Goal: Task Accomplishment & Management: Complete application form

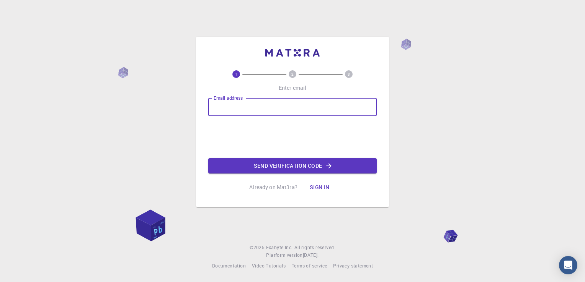
drag, startPoint x: 0, startPoint y: 0, endPoint x: 291, endPoint y: 103, distance: 308.6
click at [291, 103] on input "Email address" at bounding box center [292, 107] width 168 height 18
type input "[EMAIL_ADDRESS][DOMAIN_NAME]"
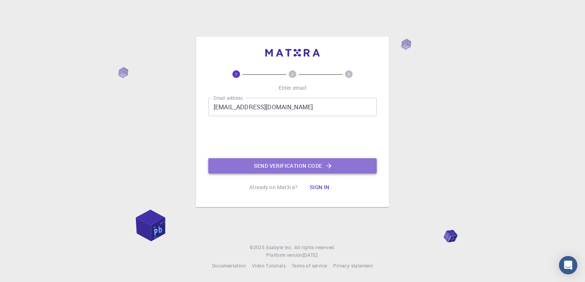
click at [288, 163] on button "Send verification code" at bounding box center [292, 165] width 168 height 15
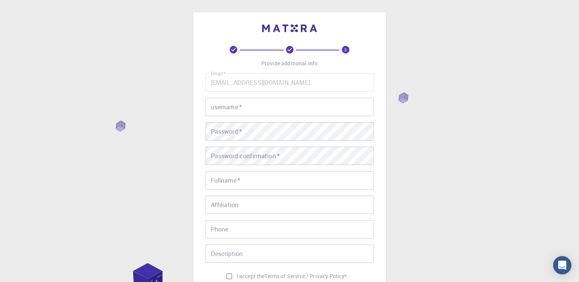
click at [288, 103] on input "username   *" at bounding box center [290, 107] width 168 height 18
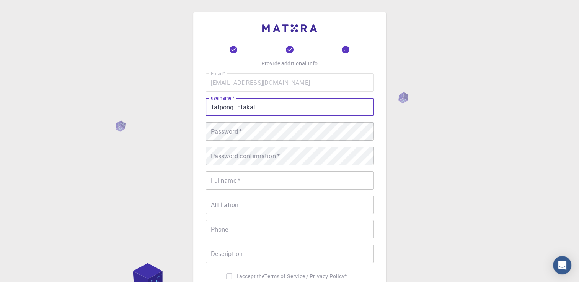
type input "Tatpong Intakat"
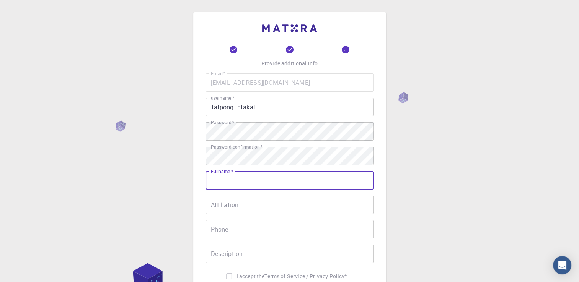
click at [251, 180] on input "Fullname   *" at bounding box center [290, 180] width 168 height 18
type input "Tatpong Intakat"
type input "[PHONE_NUMBER]"
click at [266, 206] on input "Affiliation" at bounding box center [290, 205] width 168 height 18
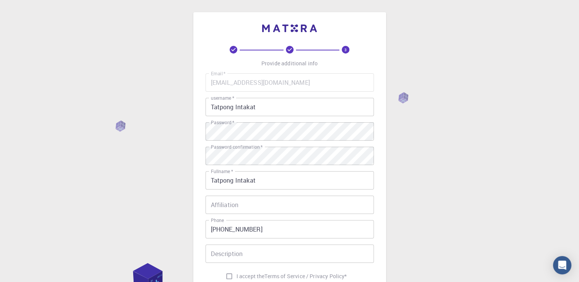
click at [457, 182] on div "3 Provide additional info Email   * [EMAIL_ADDRESS][DOMAIN_NAME] Email   * user…" at bounding box center [289, 195] width 579 height 390
drag, startPoint x: 274, startPoint y: 109, endPoint x: 232, endPoint y: 124, distance: 45.0
click at [232, 124] on div "Email   * [EMAIL_ADDRESS][DOMAIN_NAME] Email   * username   * Tatpong Intakat u…" at bounding box center [290, 178] width 168 height 211
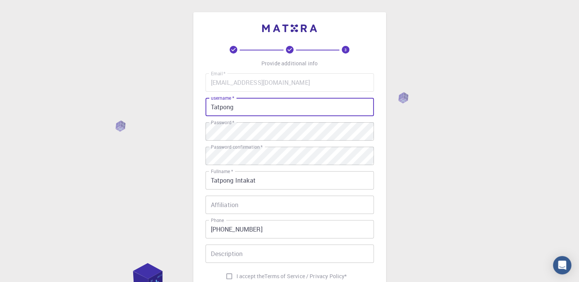
type input "Tatpong"
click at [456, 156] on div "3 Provide additional info Email   * [EMAIL_ADDRESS][DOMAIN_NAME] Email   * user…" at bounding box center [289, 195] width 579 height 390
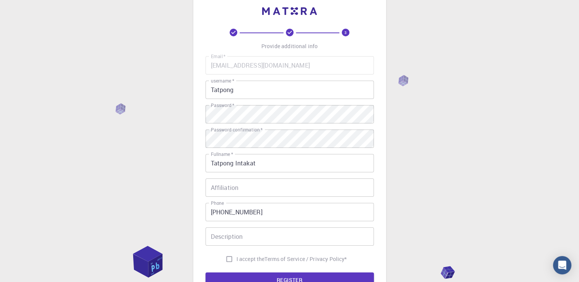
scroll to position [77, 0]
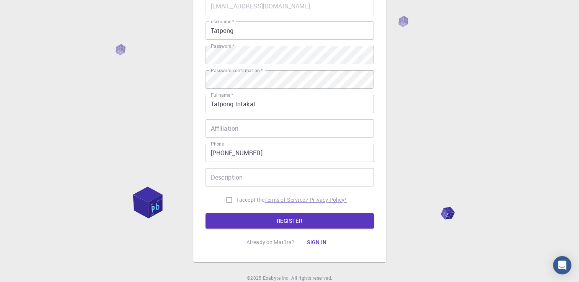
click at [297, 198] on p "Terms of Service / Privacy Policy *" at bounding box center [305, 200] width 82 height 8
click at [227, 202] on input "I accept the Terms of Service / Privacy Policy *" at bounding box center [229, 200] width 15 height 15
checkbox input "true"
click at [239, 222] on button "REGISTER" at bounding box center [290, 221] width 168 height 15
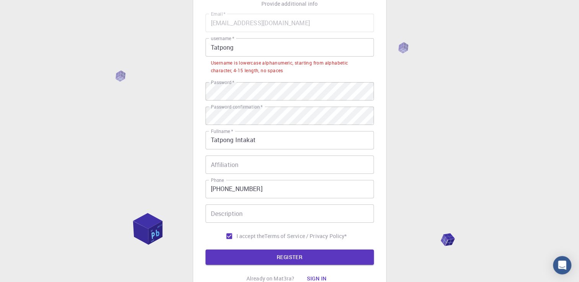
scroll to position [0, 0]
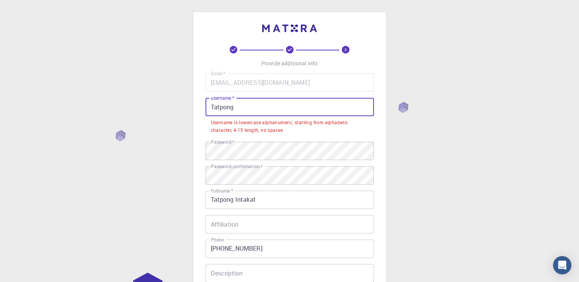
click at [286, 104] on input "Tatpong" at bounding box center [290, 107] width 168 height 18
click at [449, 146] on div "3 Provide additional info Email   * [EMAIL_ADDRESS][DOMAIN_NAME] Email   * user…" at bounding box center [289, 204] width 579 height 409
click at [289, 104] on input "Tatpong" at bounding box center [290, 107] width 168 height 18
drag, startPoint x: 256, startPoint y: 110, endPoint x: 188, endPoint y: 108, distance: 67.4
click at [188, 108] on div "3 Provide additional info Email   * [EMAIL_ADDRESS][DOMAIN_NAME] Email   * user…" at bounding box center [289, 204] width 579 height 409
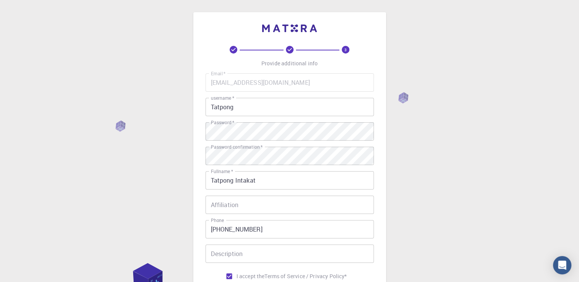
click at [405, 175] on div "3 Provide additional info Email   * [EMAIL_ADDRESS][DOMAIN_NAME] Email   * user…" at bounding box center [289, 195] width 579 height 390
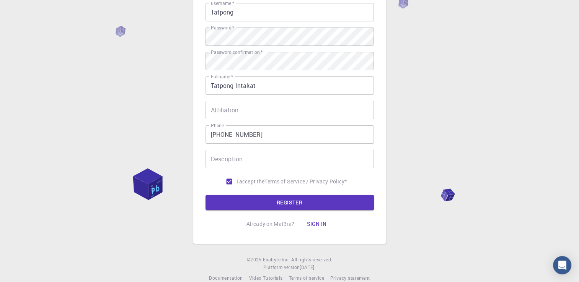
scroll to position [107, 0]
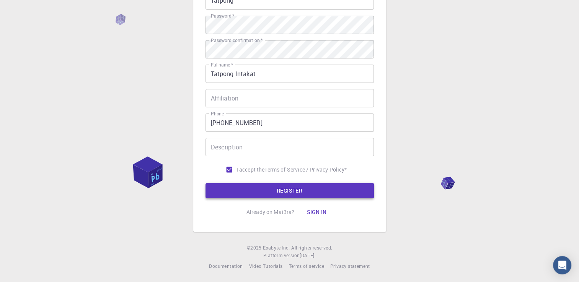
click at [296, 193] on button "REGISTER" at bounding box center [290, 190] width 168 height 15
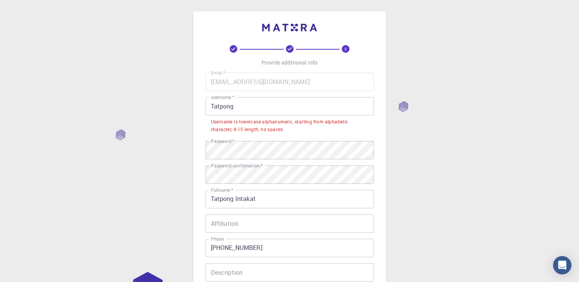
scroll to position [0, 0]
click at [260, 103] on input "Tatpong" at bounding box center [290, 107] width 168 height 18
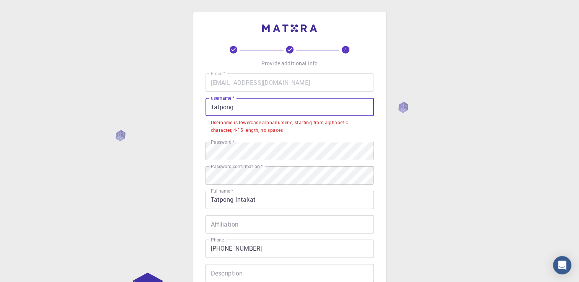
click at [452, 135] on div "3 Provide additional info Email   * [EMAIL_ADDRESS][DOMAIN_NAME] Email   * user…" at bounding box center [289, 204] width 579 height 409
click at [211, 111] on input "Tatpong" at bounding box center [290, 107] width 168 height 18
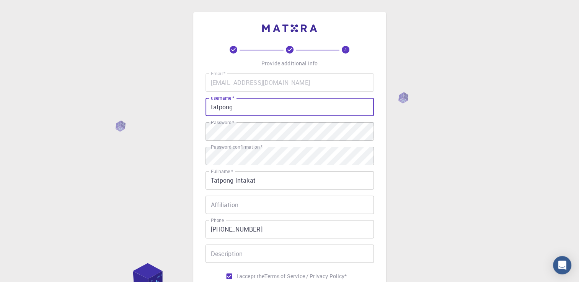
type input "tatpong"
click at [189, 147] on div "3 Provide additional info Email   * [EMAIL_ADDRESS][DOMAIN_NAME] Email   * user…" at bounding box center [289, 195] width 579 height 390
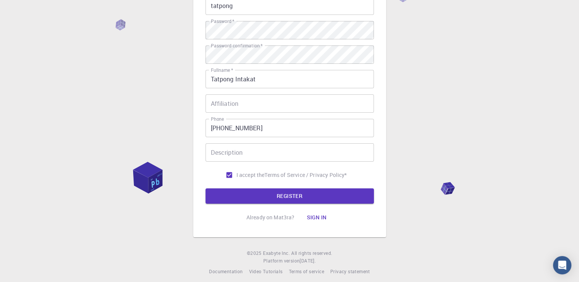
scroll to position [107, 0]
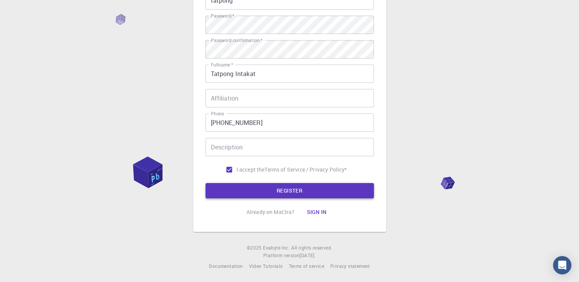
click at [330, 194] on button "REGISTER" at bounding box center [290, 190] width 168 height 15
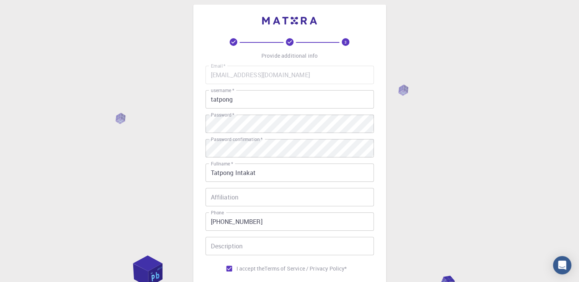
scroll to position [0, 0]
